Goal: Navigation & Orientation: Find specific page/section

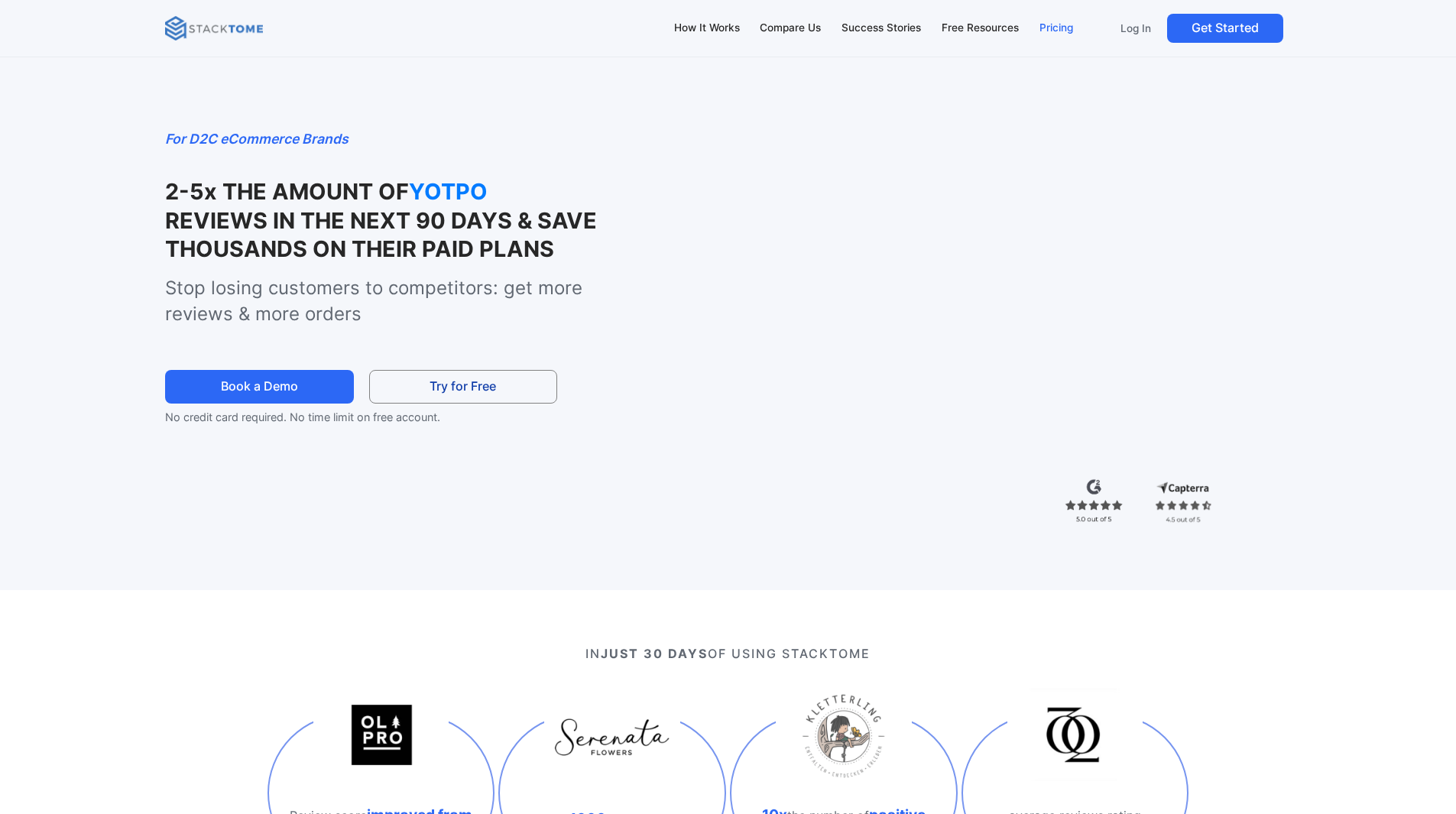
click at [1049, 27] on div "Pricing" at bounding box center [1056, 28] width 34 height 17
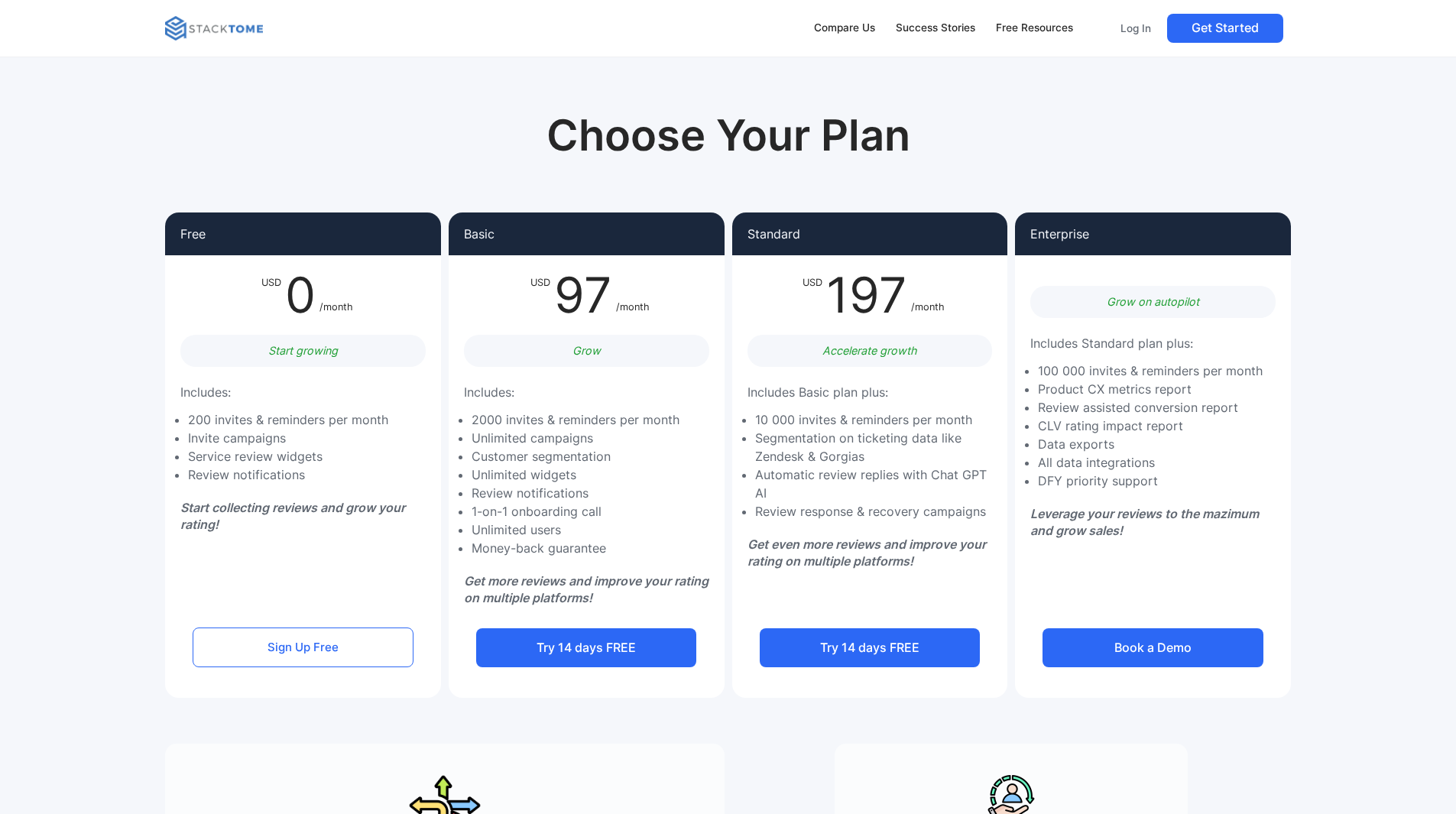
click at [198, 19] on img at bounding box center [214, 28] width 98 height 24
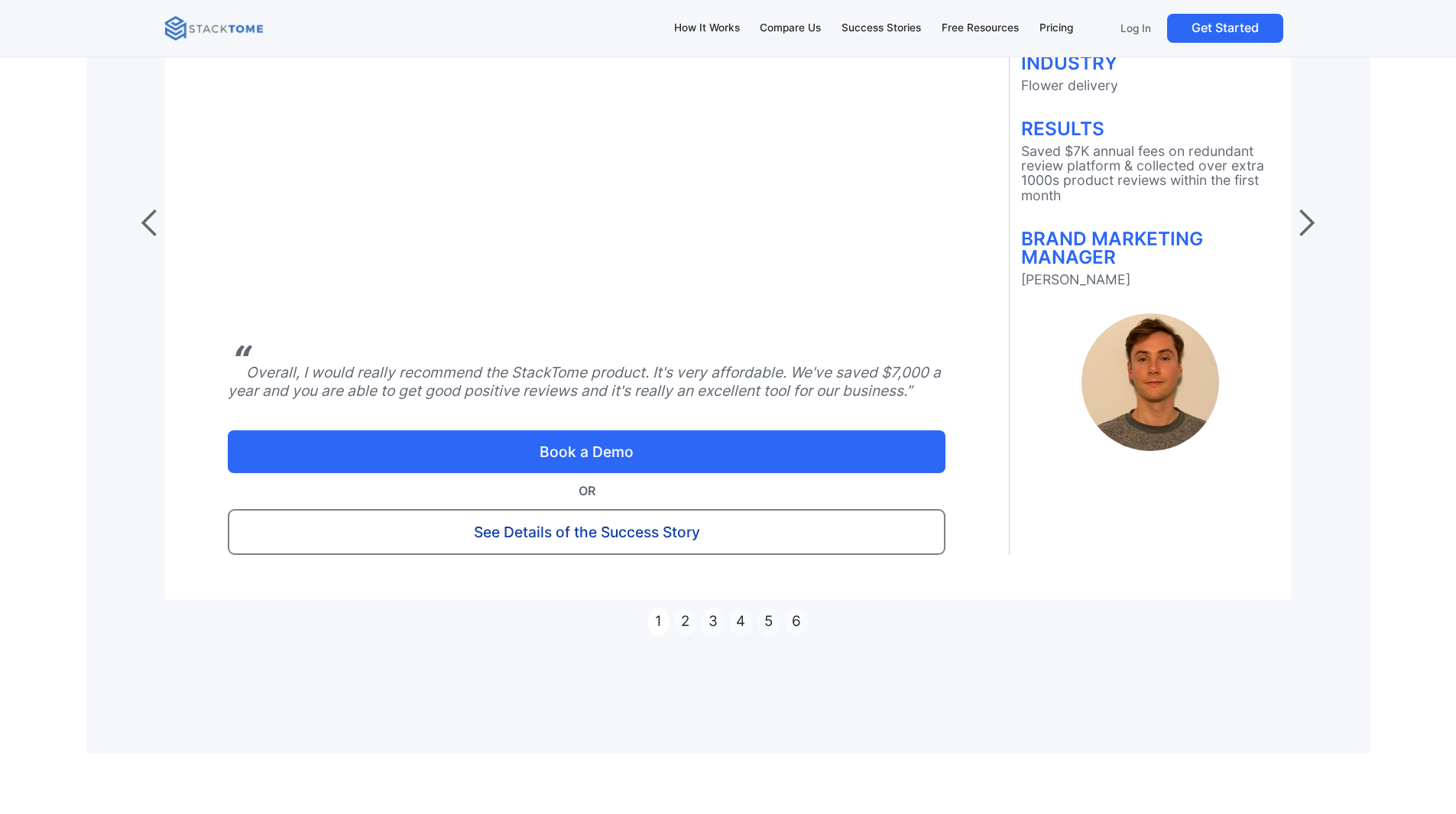
scroll to position [9930, 0]
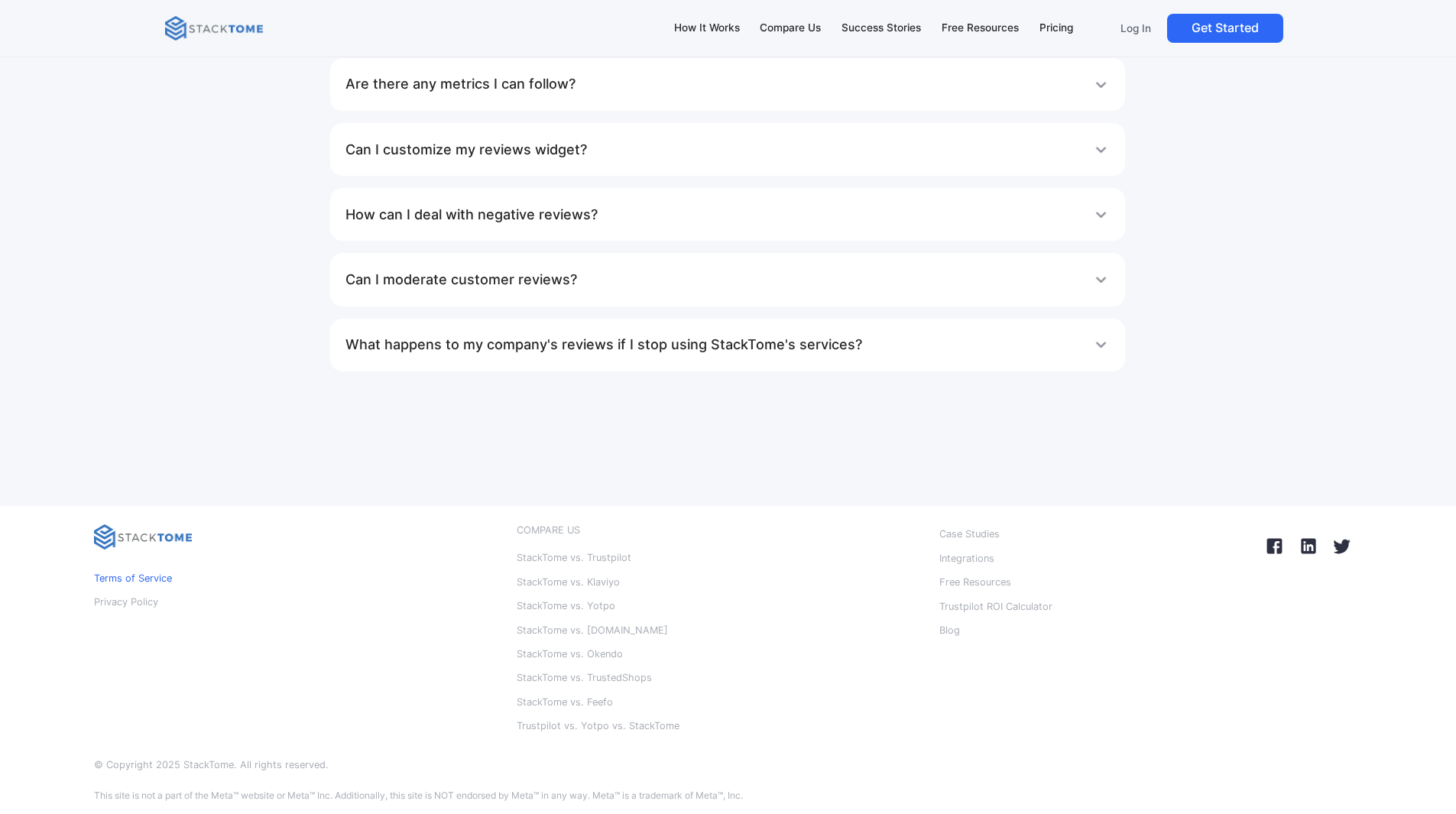
click at [138, 583] on p "Terms of Service" at bounding box center [133, 578] width 78 height 20
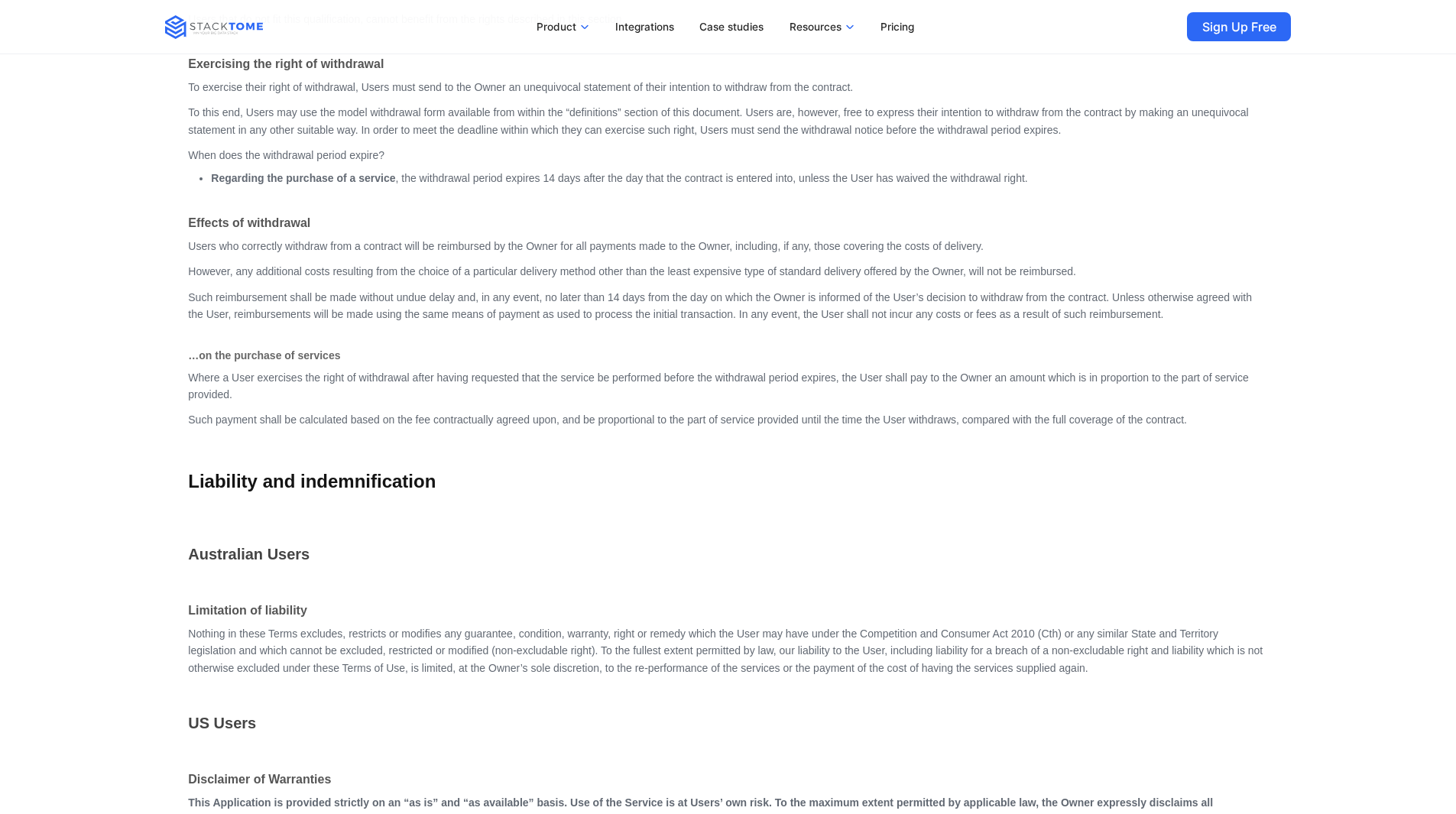
scroll to position [4202, 0]
